Goal: Navigation & Orientation: Find specific page/section

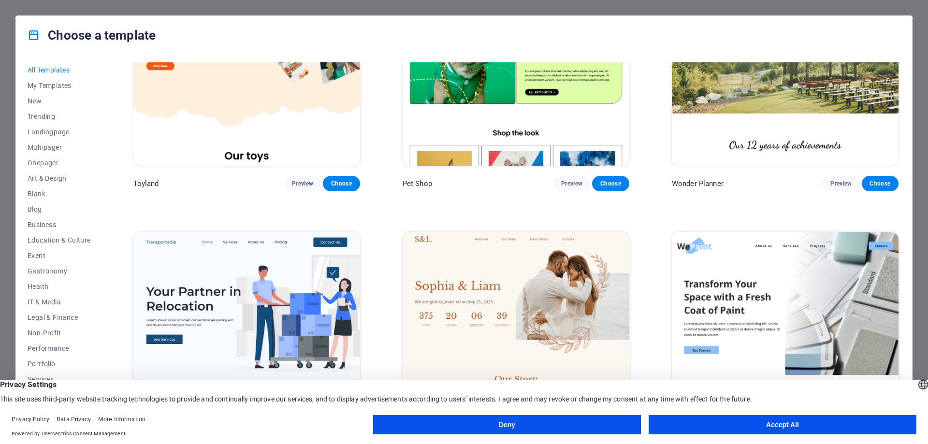
scroll to position [1047, 0]
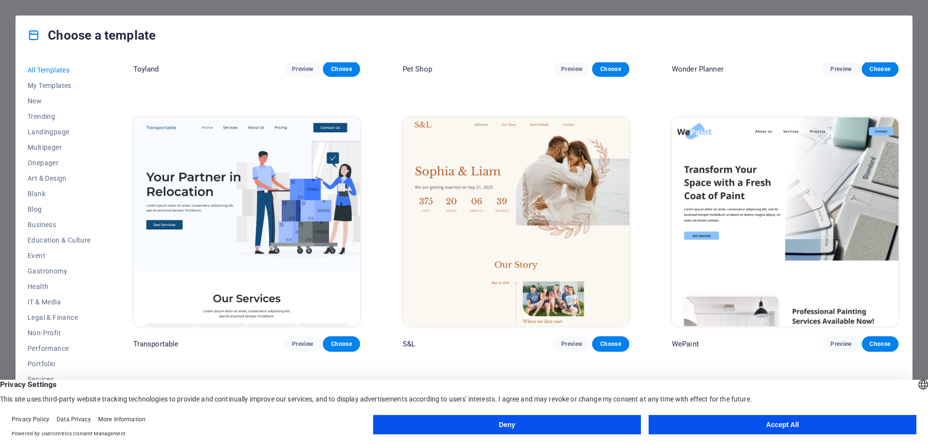
click at [830, 429] on button "Accept All" at bounding box center [783, 424] width 268 height 19
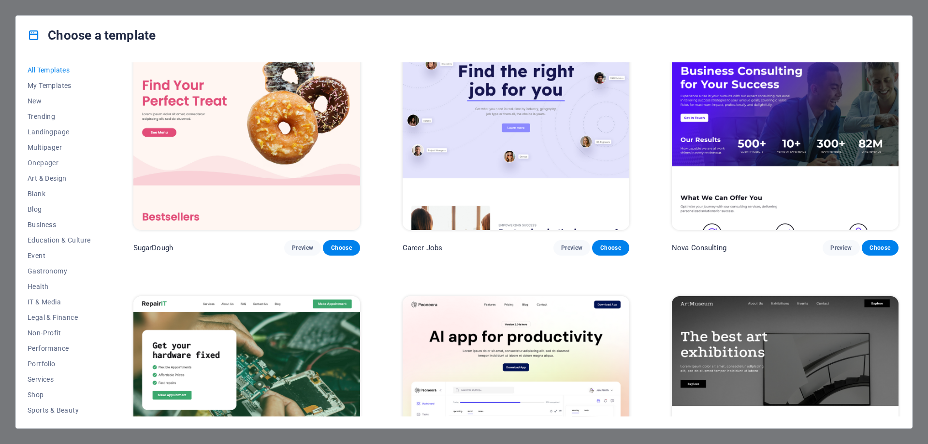
scroll to position [0, 0]
